Goal: Task Accomplishment & Management: Use online tool/utility

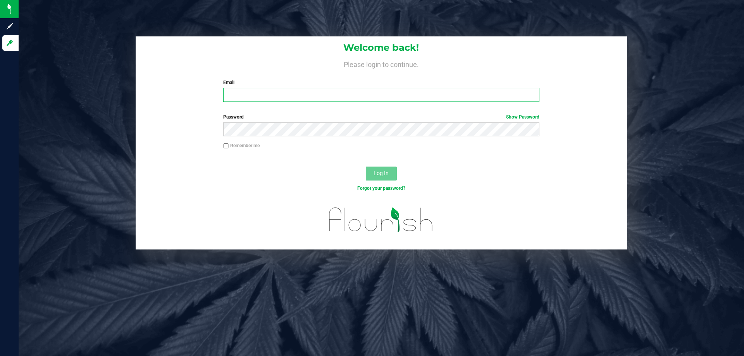
click at [291, 93] on input "Email" at bounding box center [381, 95] width 316 height 14
type input "[EMAIL_ADDRESS][DOMAIN_NAME]"
click at [366, 167] on button "Log In" at bounding box center [381, 174] width 31 height 14
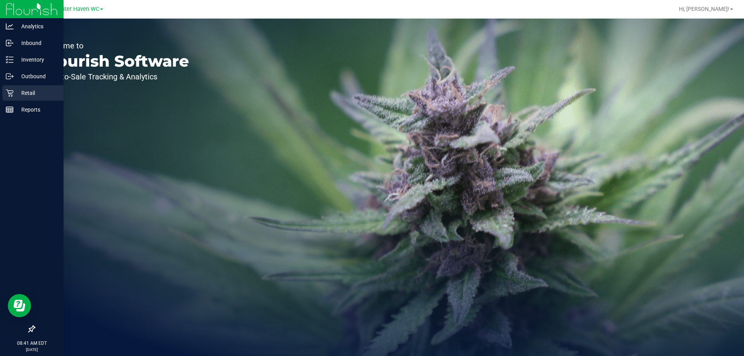
click at [41, 101] on link "Retail" at bounding box center [32, 93] width 64 height 17
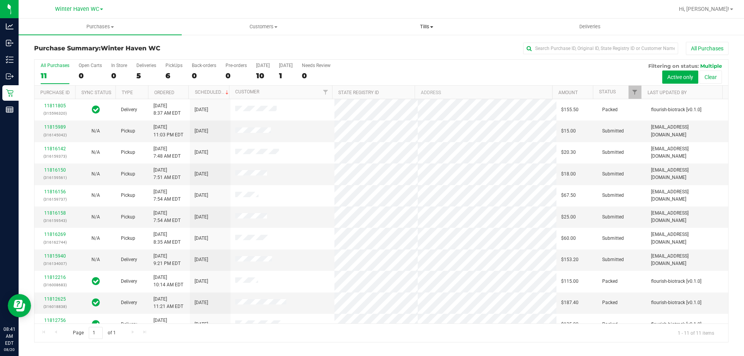
click at [425, 32] on uib-tab-heading "Tills Manage tills Reconcile e-payments" at bounding box center [426, 27] width 162 height 16
click at [417, 48] on li "Manage tills" at bounding box center [426, 46] width 163 height 9
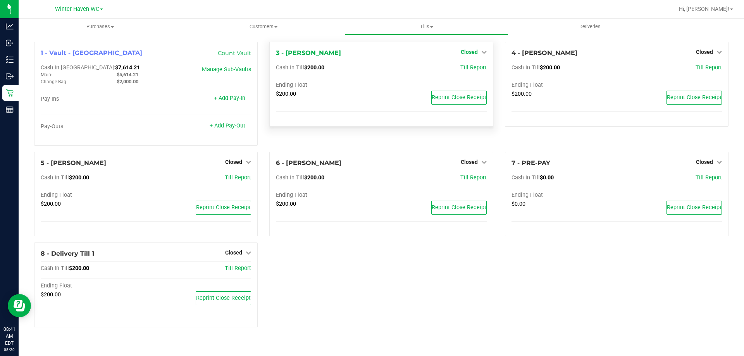
click at [476, 50] on span "Closed" at bounding box center [469, 52] width 17 height 6
click at [470, 71] on link "Open Till" at bounding box center [469, 68] width 21 height 6
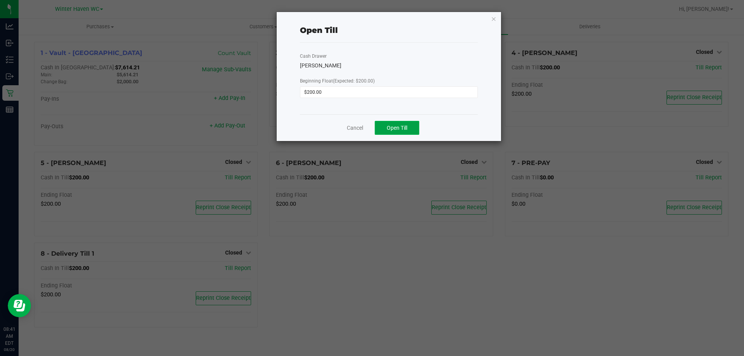
click at [405, 128] on span "Open Till" at bounding box center [397, 128] width 21 height 6
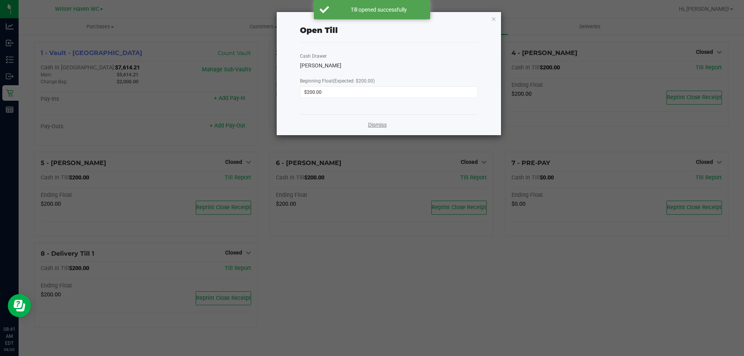
click at [380, 126] on link "Dismiss" at bounding box center [377, 125] width 19 height 8
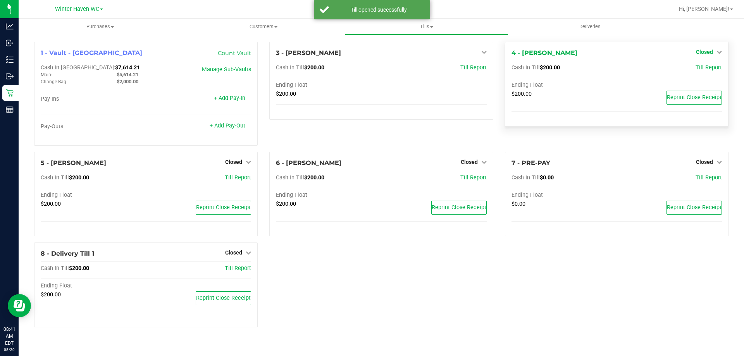
click at [713, 52] on span "Closed" at bounding box center [704, 52] width 17 height 6
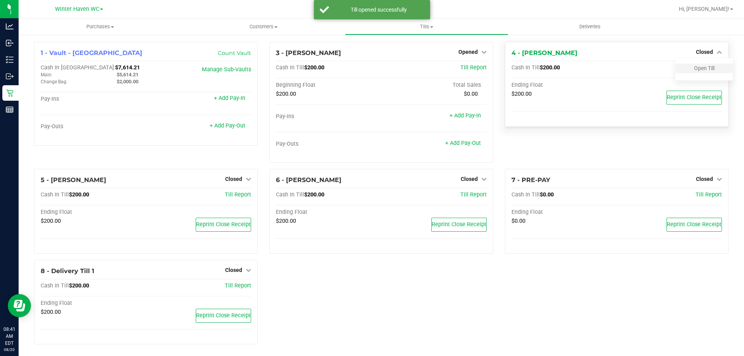
click at [697, 72] on div "Open Till" at bounding box center [704, 69] width 57 height 10
click at [698, 69] on link "Open Till" at bounding box center [704, 68] width 21 height 6
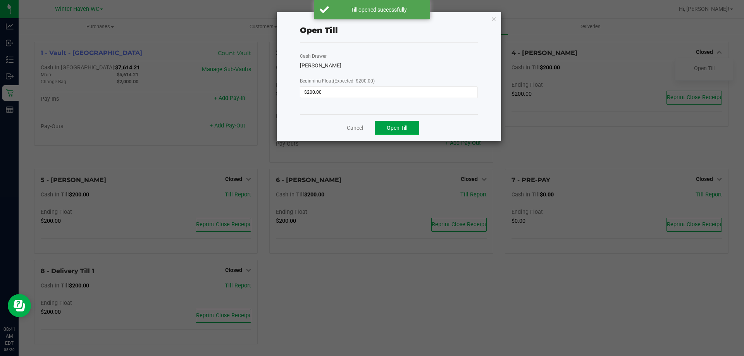
click at [393, 129] on span "Open Till" at bounding box center [397, 128] width 21 height 6
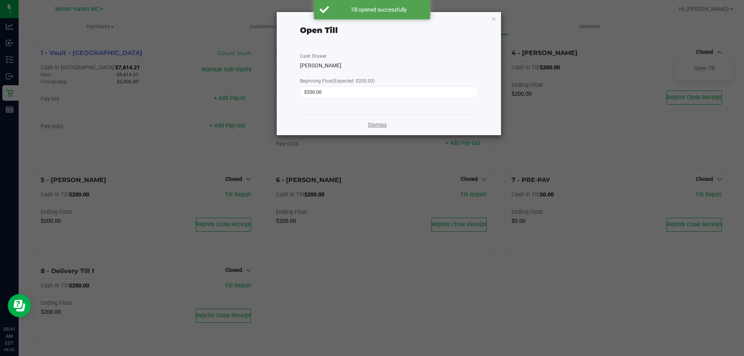
click at [383, 126] on link "Dismiss" at bounding box center [377, 125] width 19 height 8
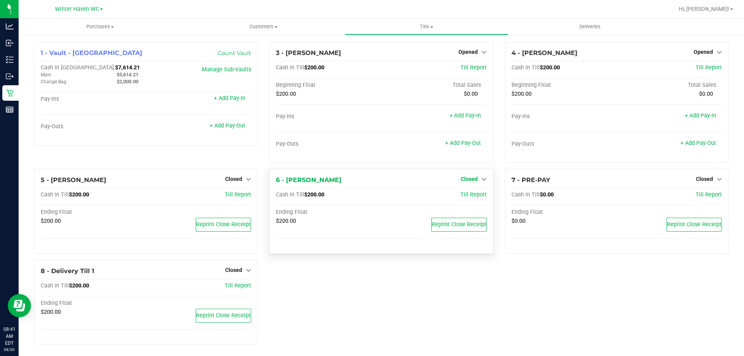
click at [468, 179] on span "Closed" at bounding box center [469, 179] width 17 height 6
click at [335, 294] on div "1 - Vault - Winter Haven Count Vault Cash In Vault: $7,614.21 Main: $5,614.21 C…" at bounding box center [381, 196] width 706 height 309
click at [246, 270] on icon at bounding box center [248, 270] width 5 height 5
click at [236, 289] on link "Open Till" at bounding box center [233, 286] width 21 height 6
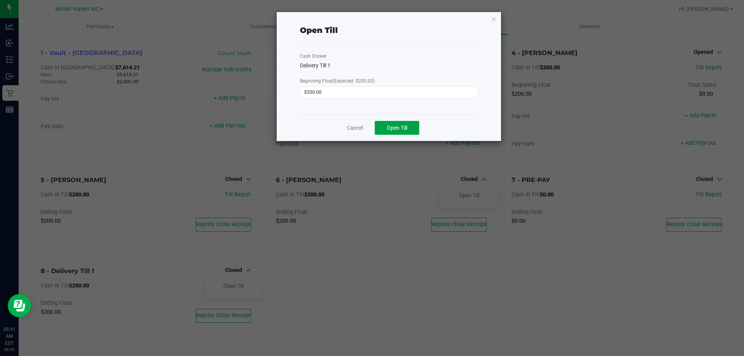
click at [390, 133] on button "Open Till" at bounding box center [397, 128] width 45 height 14
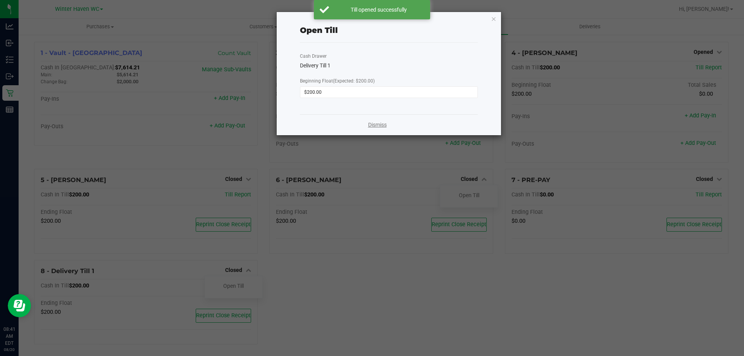
click at [375, 126] on link "Dismiss" at bounding box center [377, 125] width 19 height 8
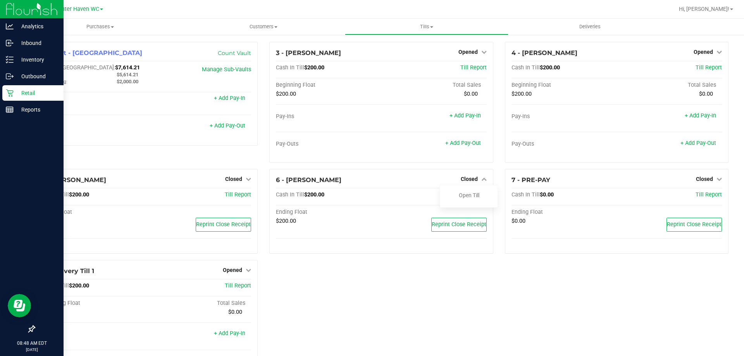
click at [9, 93] on icon at bounding box center [9, 93] width 7 height 7
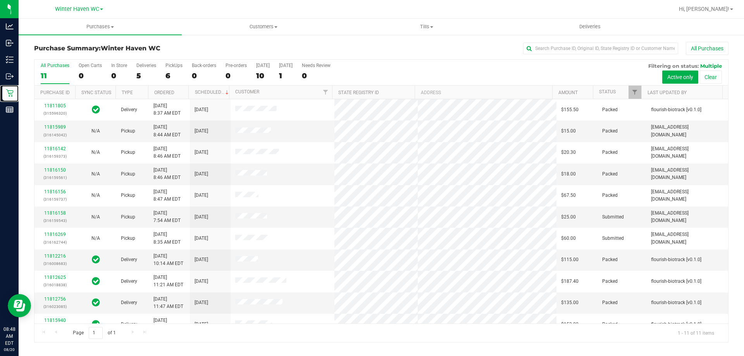
scroll to position [11, 0]
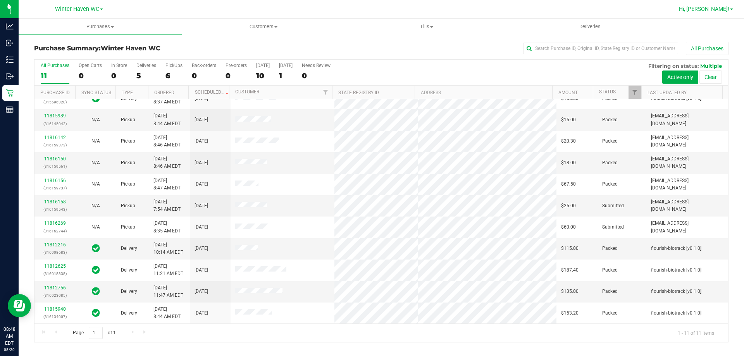
click at [718, 11] on span "Hi, [PERSON_NAME]!" at bounding box center [704, 9] width 50 height 6
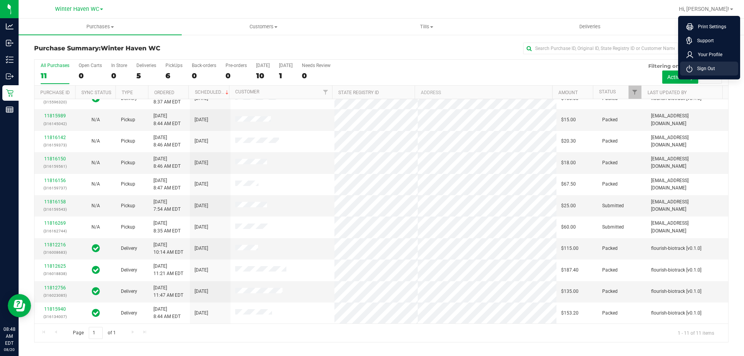
click at [702, 65] on span "Sign Out" at bounding box center [704, 69] width 22 height 8
